Goal: Information Seeking & Learning: Learn about a topic

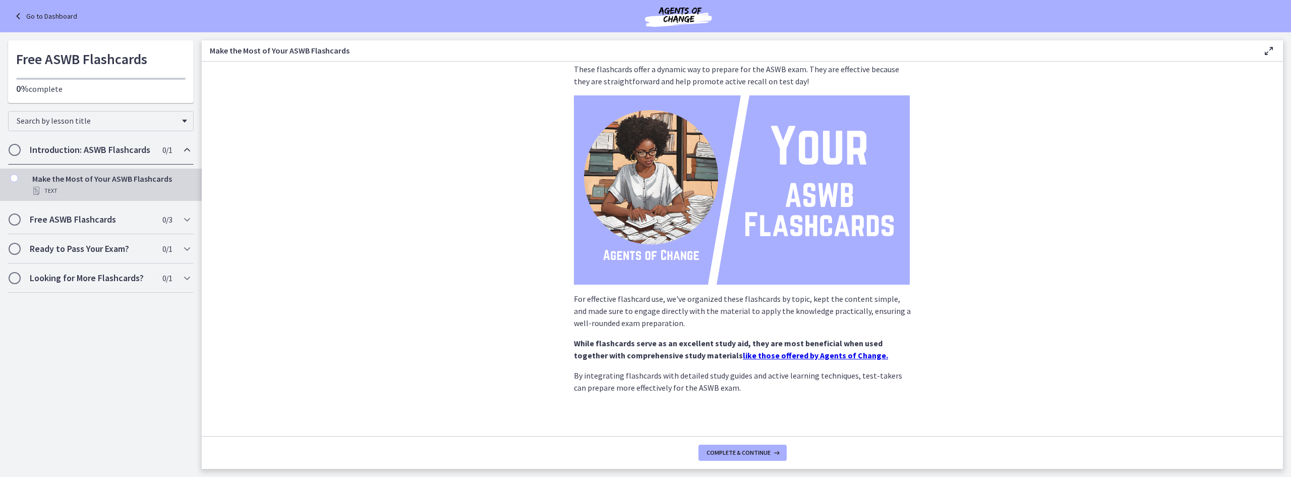
scroll to position [53, 0]
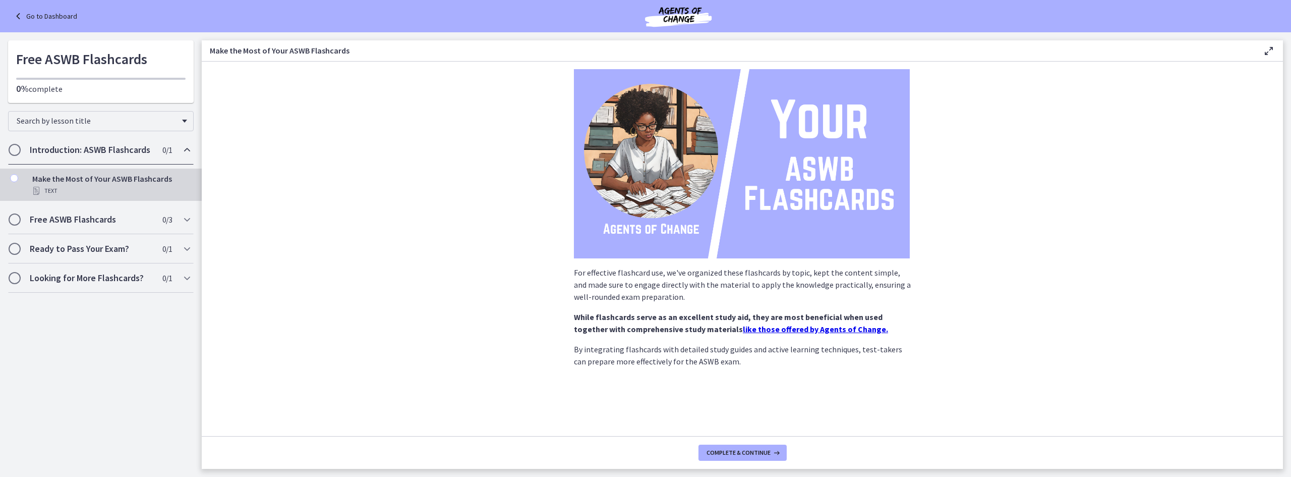
click at [737, 444] on footer "Complete & continue" at bounding box center [742, 452] width 1081 height 33
click at [736, 451] on span "Complete & continue" at bounding box center [739, 452] width 64 height 8
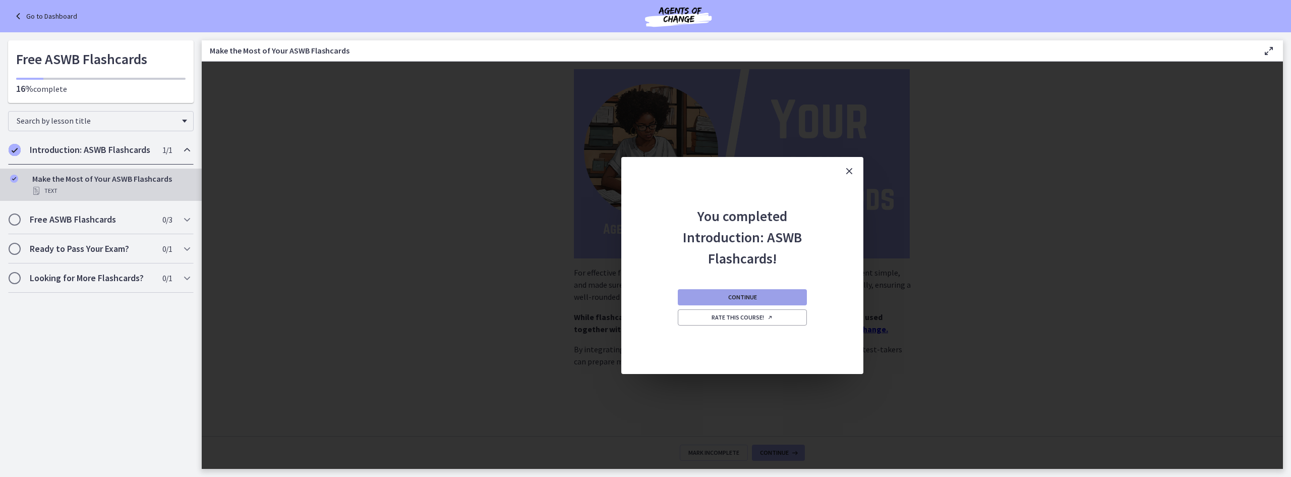
click at [781, 299] on button "Continue" at bounding box center [742, 297] width 129 height 16
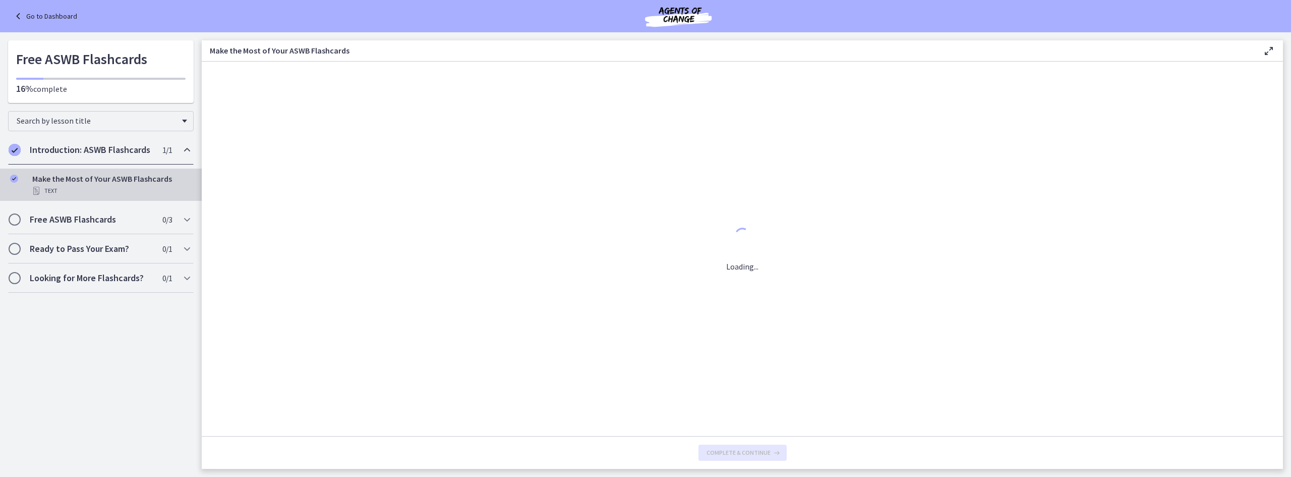
scroll to position [0, 0]
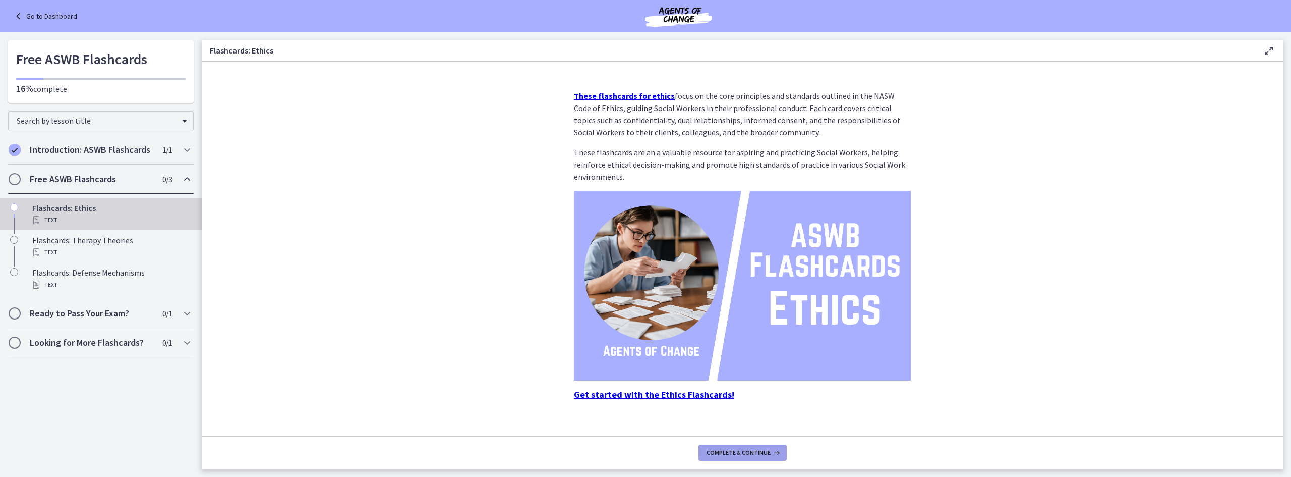
click at [745, 451] on span "Complete & continue" at bounding box center [739, 452] width 64 height 8
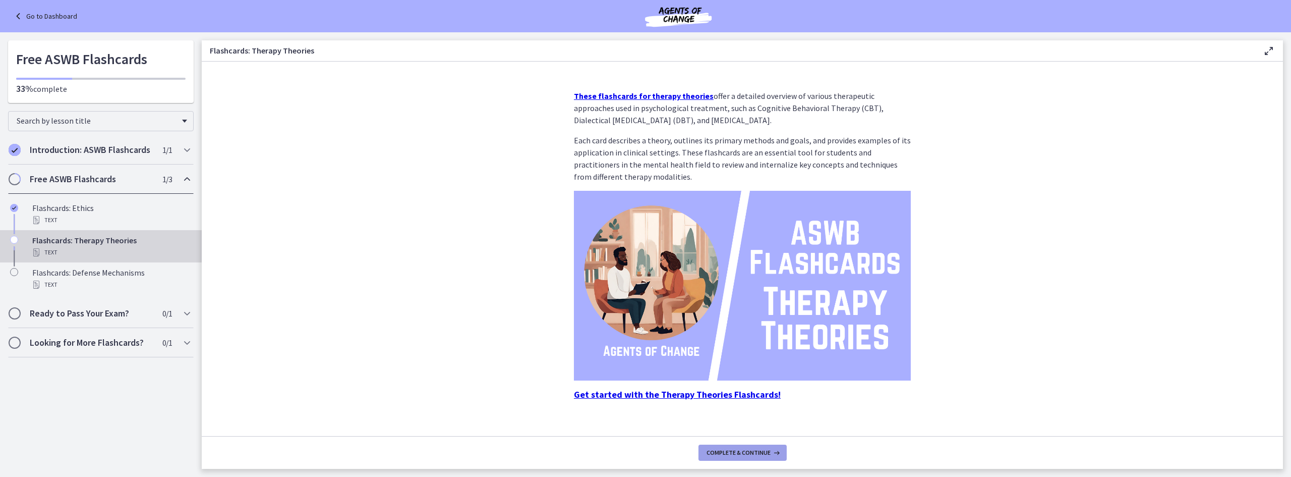
click at [741, 453] on span "Complete & continue" at bounding box center [739, 452] width 64 height 8
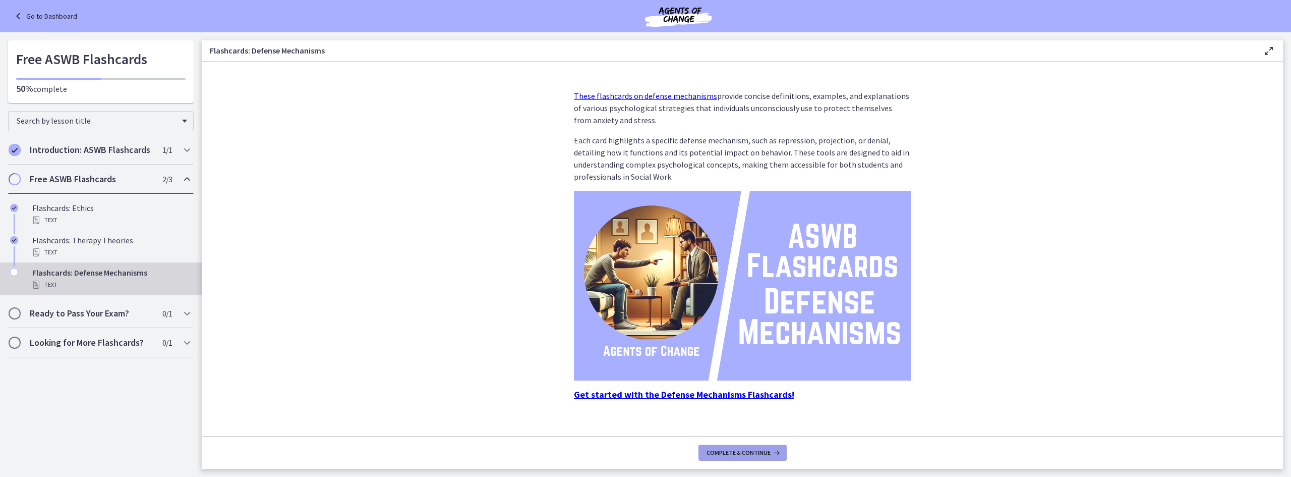
click at [741, 453] on span "Complete & continue" at bounding box center [739, 452] width 64 height 8
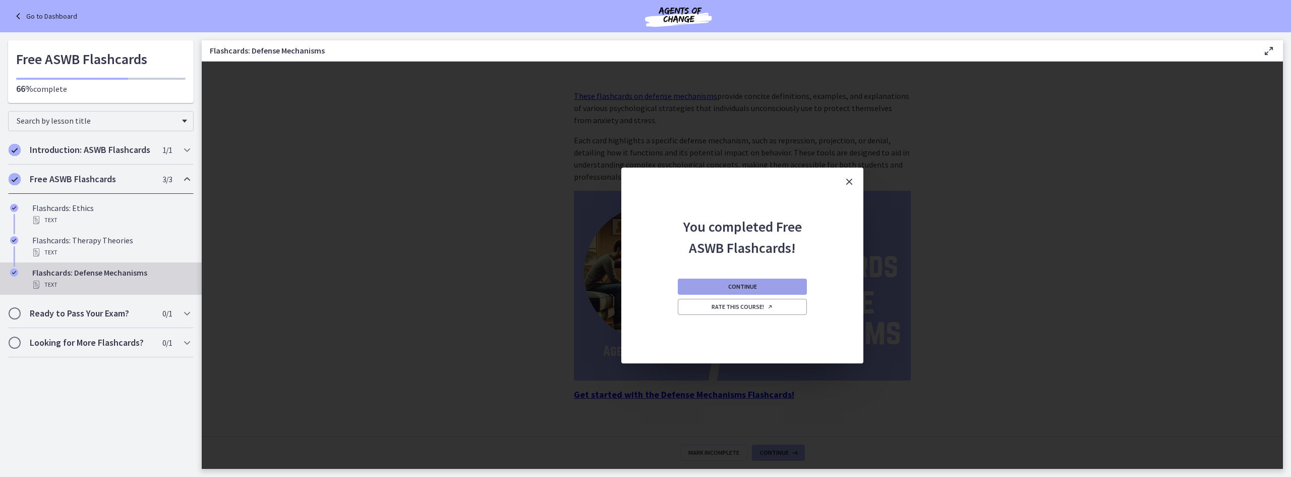
click at [761, 286] on button "Continue" at bounding box center [742, 286] width 129 height 16
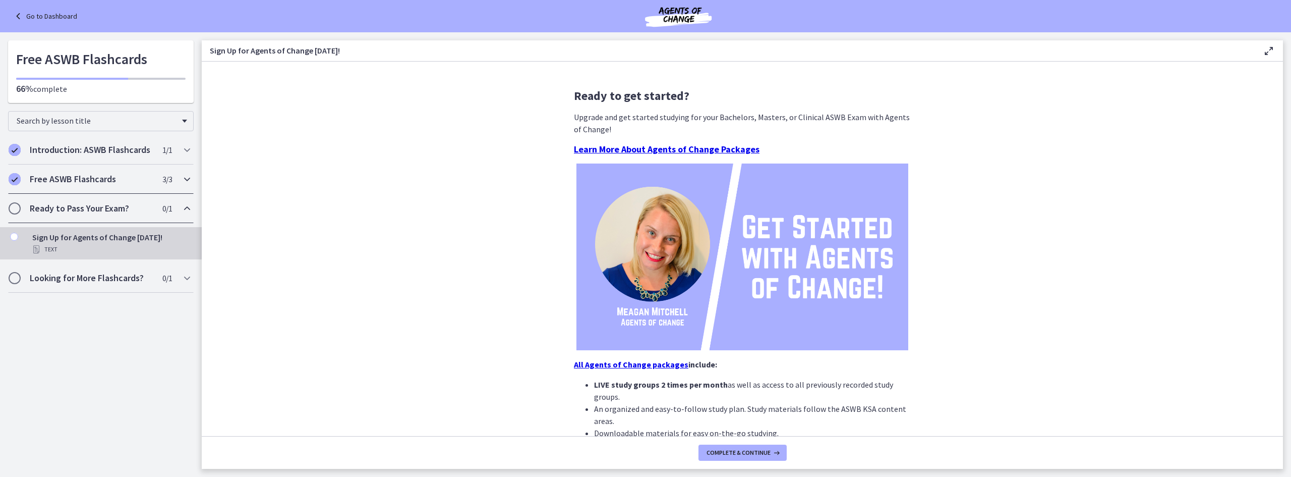
click at [90, 180] on h2 "Free ASWB Flashcards" at bounding box center [91, 179] width 123 height 12
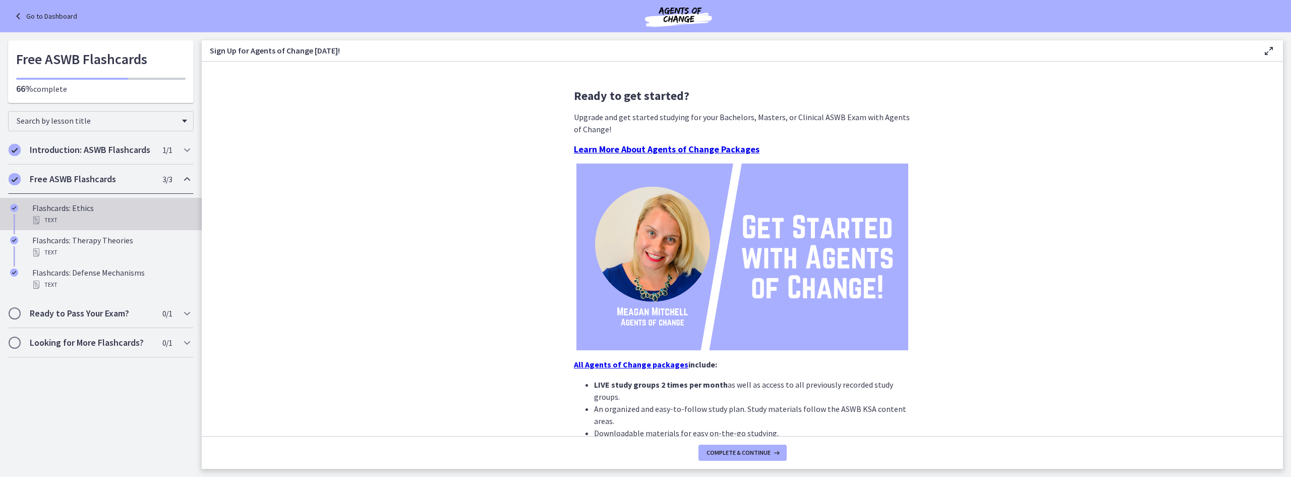
click at [70, 206] on div "Flashcards: Ethics Text" at bounding box center [110, 214] width 157 height 24
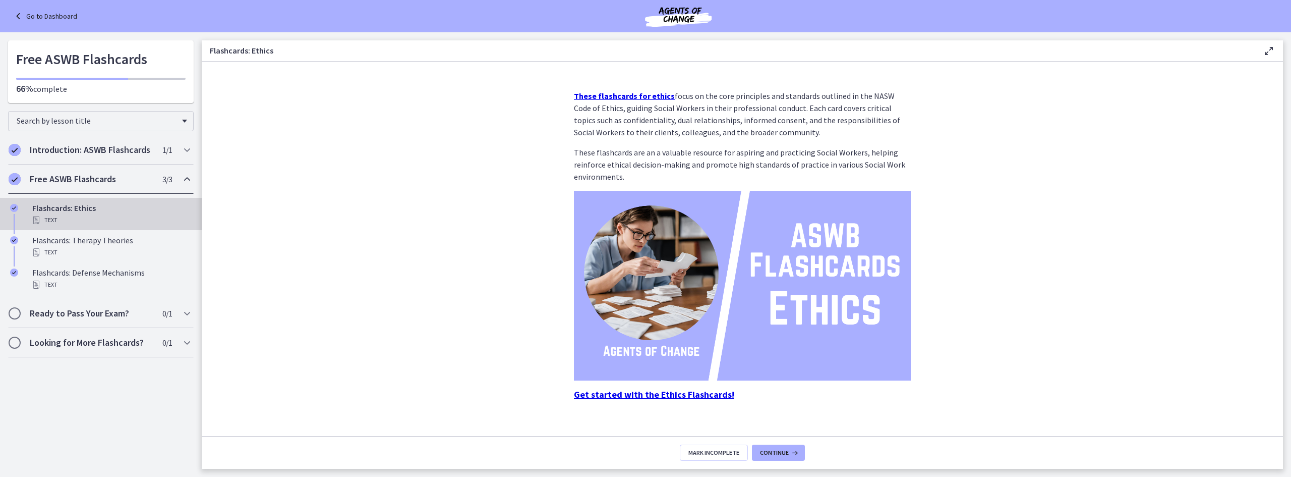
click at [588, 397] on strong "Get started with the Ethics Flashcards!" at bounding box center [654, 394] width 160 height 12
